Goal: Information Seeking & Learning: Learn about a topic

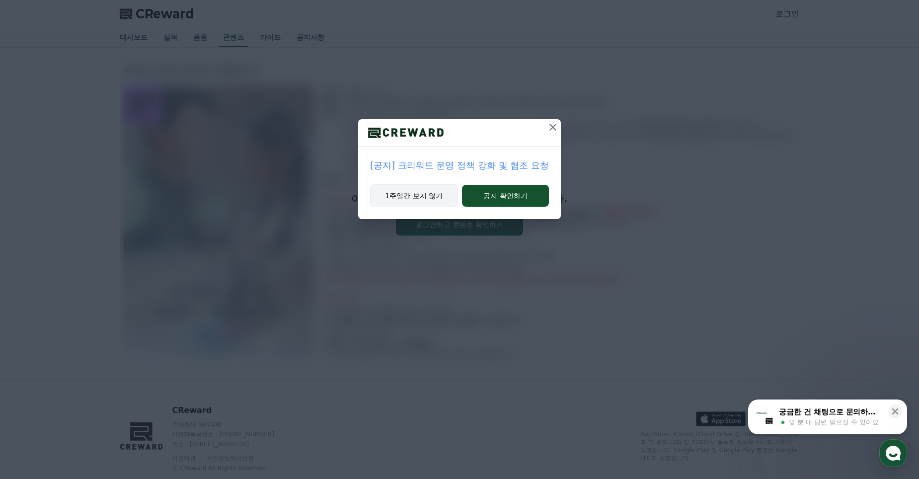
click at [412, 196] on button "1주일간 보지 않기" at bounding box center [414, 195] width 88 height 23
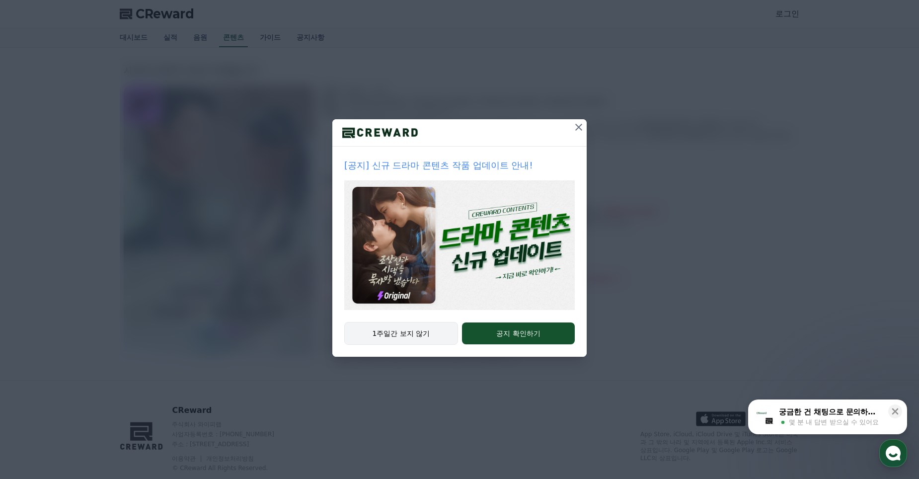
click at [414, 331] on button "1주일간 보지 않기" at bounding box center [401, 333] width 114 height 23
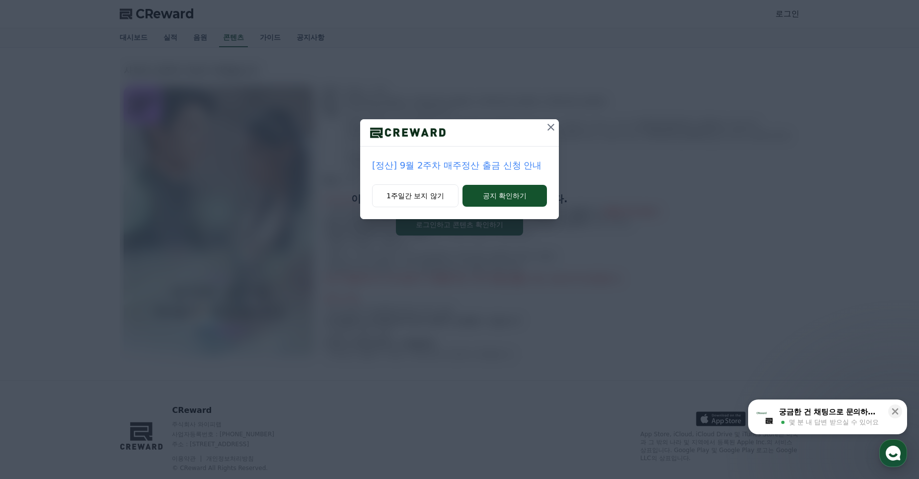
click at [554, 126] on icon at bounding box center [551, 127] width 12 height 12
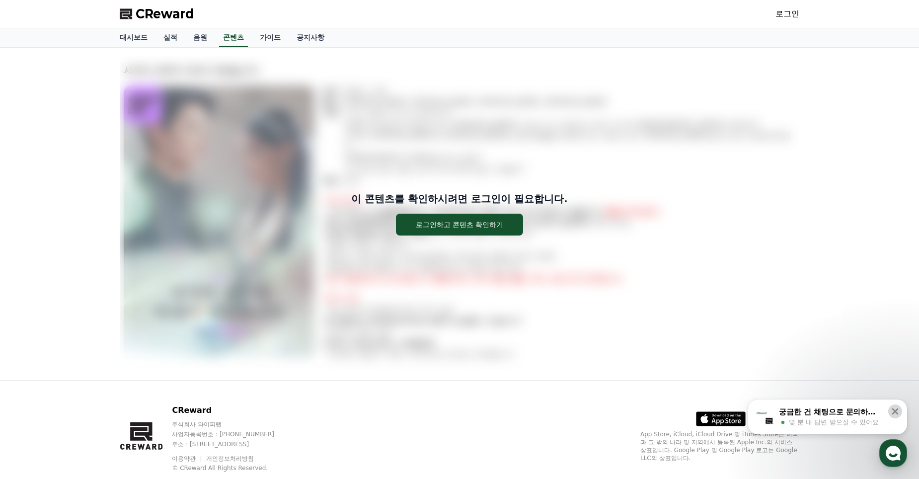
click at [899, 411] on icon at bounding box center [895, 411] width 10 height 10
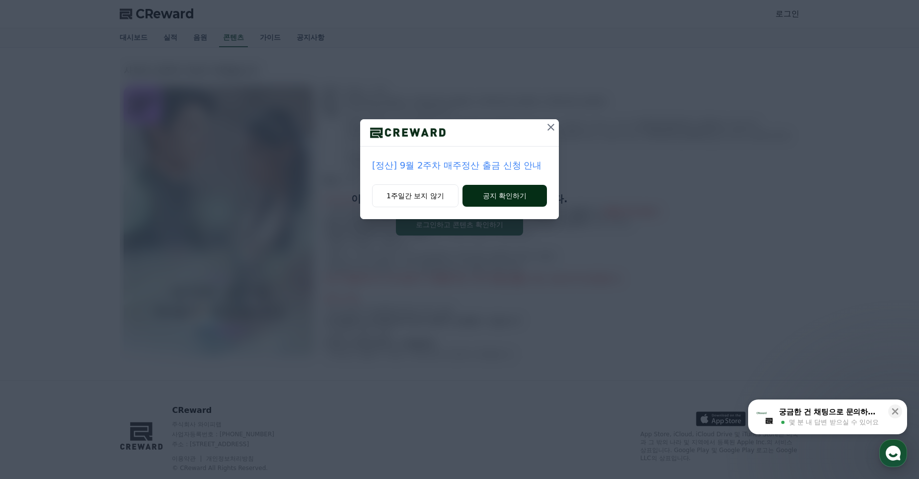
click at [512, 195] on button "공지 확인하기" at bounding box center [505, 196] width 84 height 22
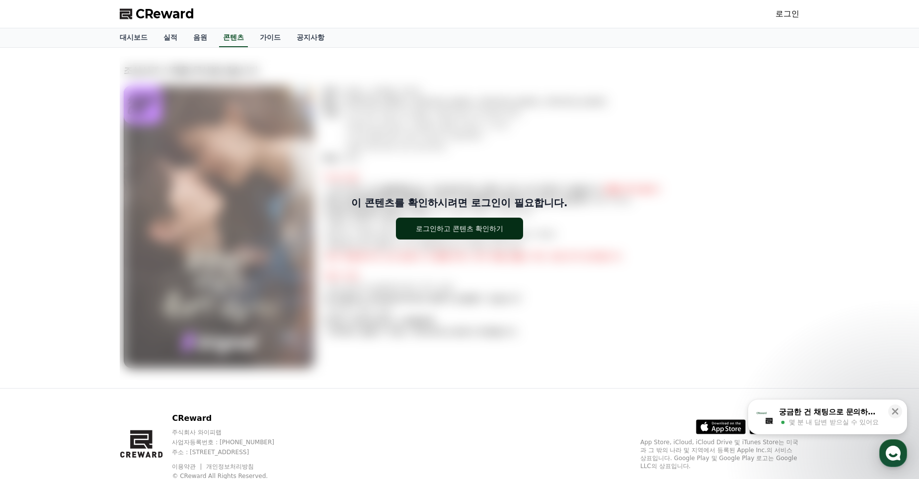
click at [435, 228] on div "로그인하고 콘텐츠 확인하기" at bounding box center [460, 229] width 88 height 10
